Goal: Transaction & Acquisition: Purchase product/service

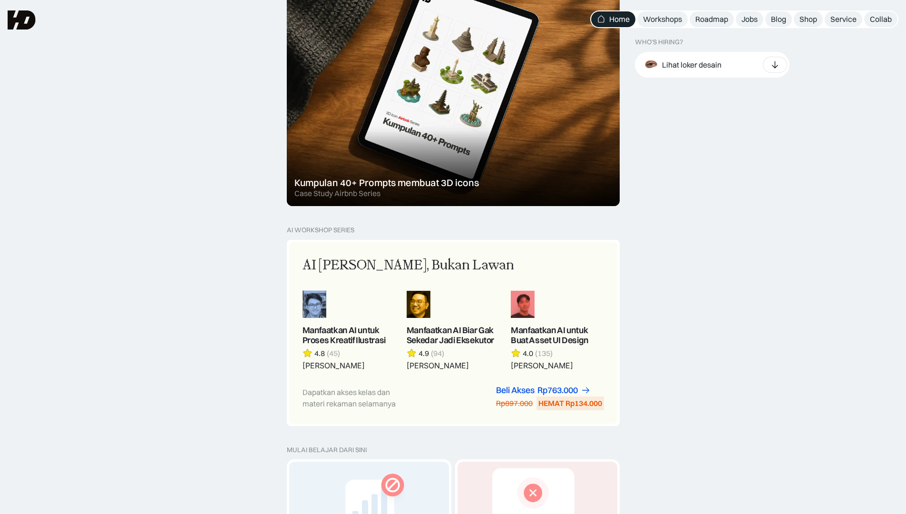
scroll to position [370, 0]
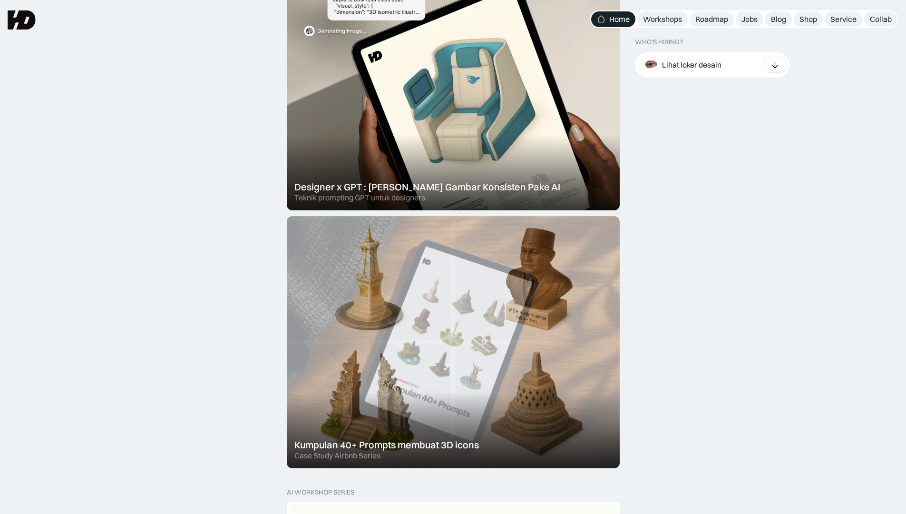
click at [521, 256] on div at bounding box center [453, 342] width 333 height 252
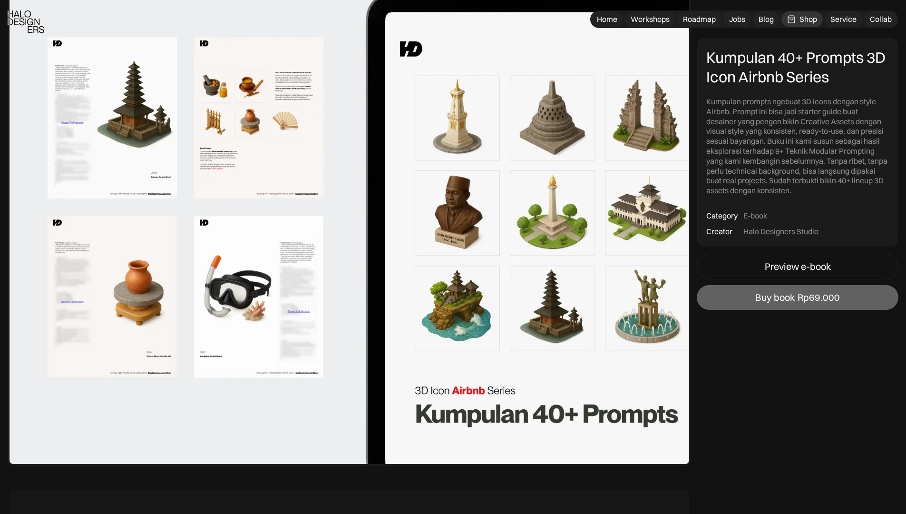
scroll to position [696, 0]
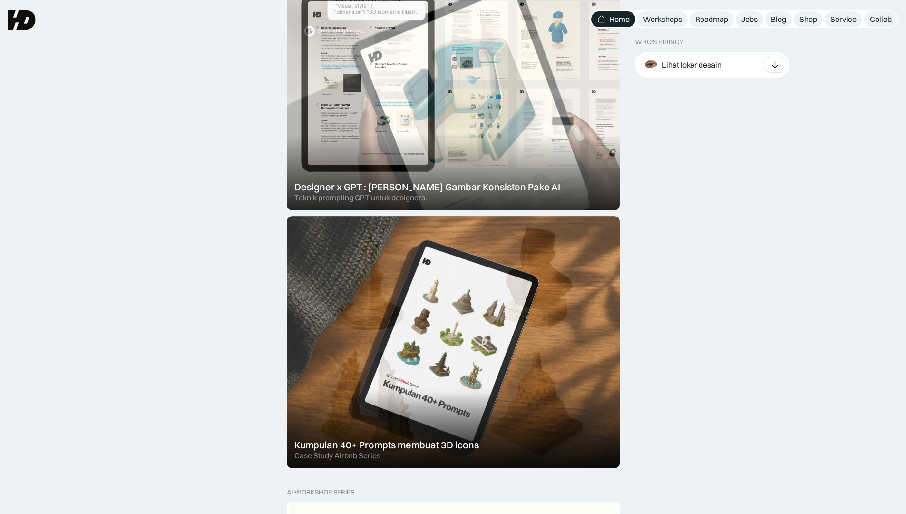
scroll to position [168, 0]
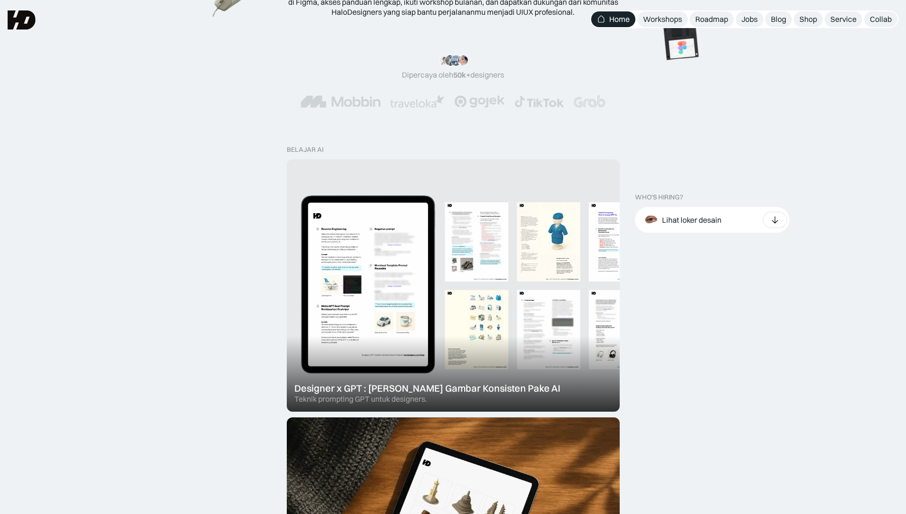
click at [474, 268] on div at bounding box center [453, 285] width 333 height 252
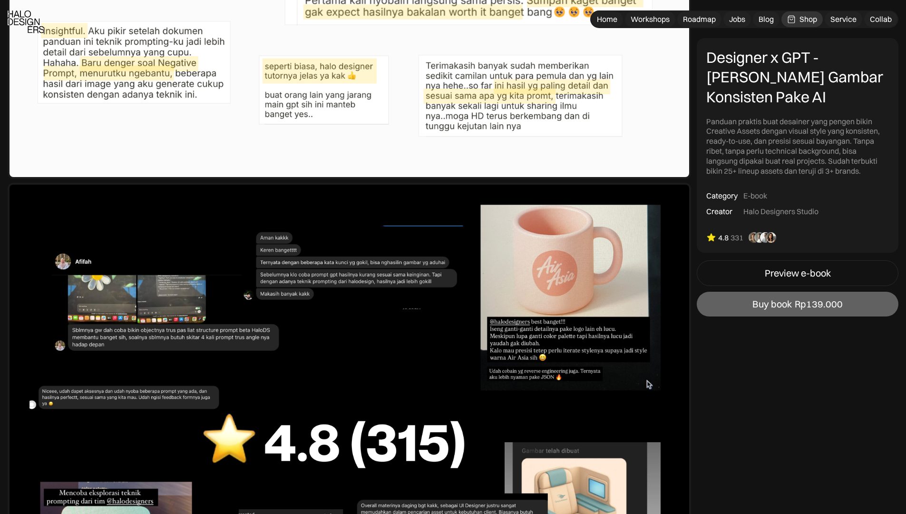
scroll to position [4637, 0]
